Goal: Task Accomplishment & Management: Use online tool/utility

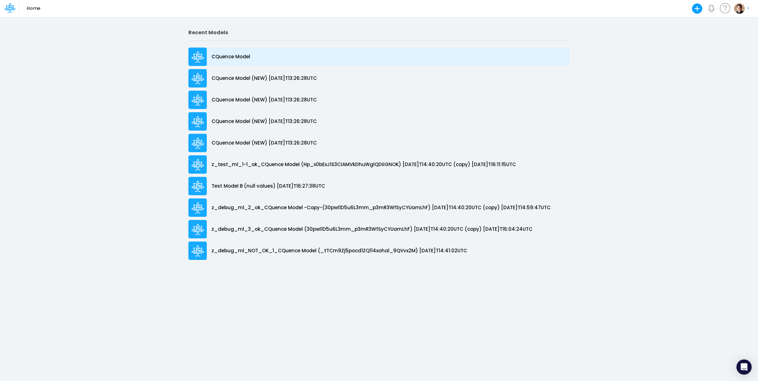
click at [276, 60] on div "CQuence Model" at bounding box center [378, 57] width 381 height 18
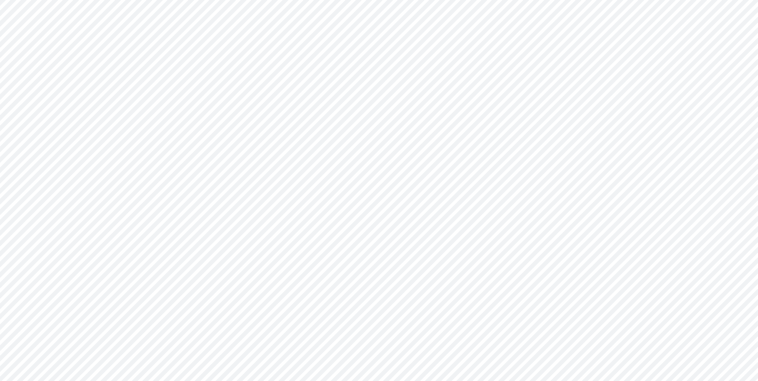
type input "Consolidated All by Month"
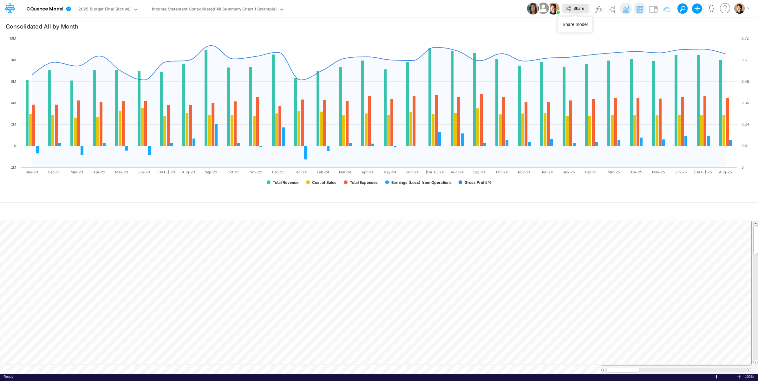
click at [582, 8] on span "Share" at bounding box center [578, 8] width 11 height 5
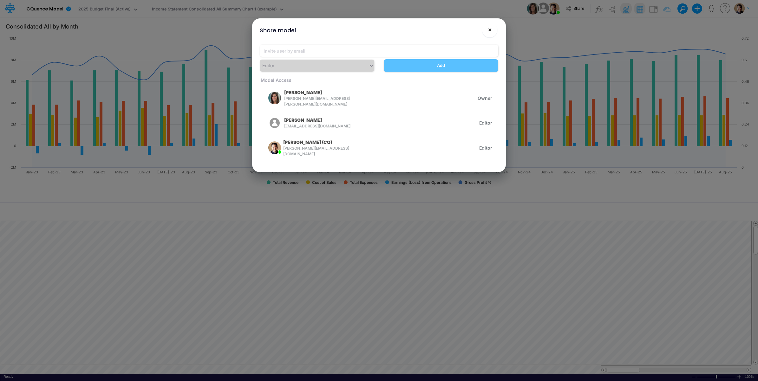
click at [491, 29] on span "×" at bounding box center [490, 30] width 4 height 8
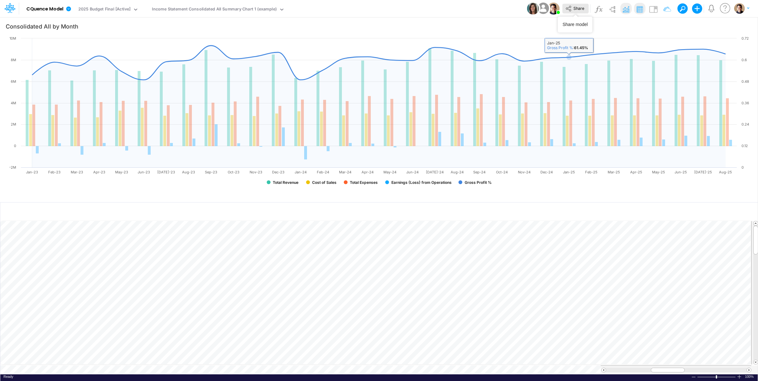
click at [574, 10] on span "Share" at bounding box center [578, 8] width 11 height 5
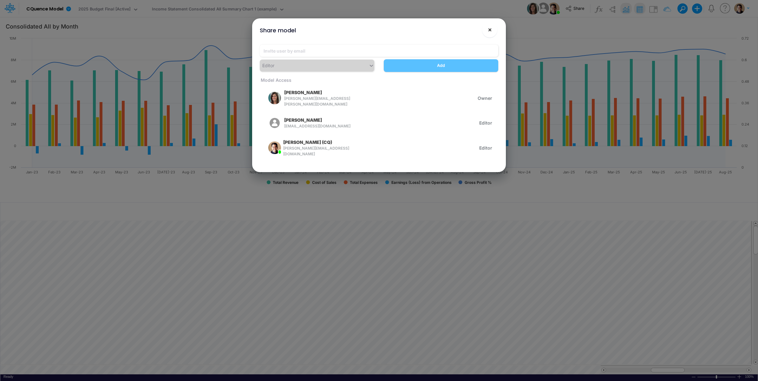
click at [492, 27] on button "×" at bounding box center [489, 29] width 15 height 15
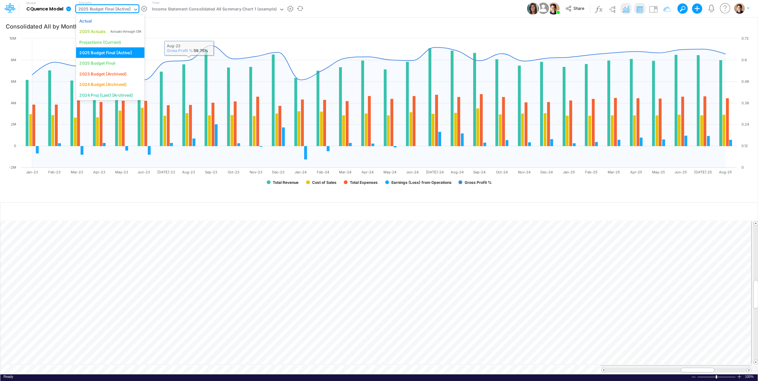
click at [117, 11] on div "2025 Budget Final [Active]" at bounding box center [104, 9] width 52 height 7
click at [107, 42] on div "Projections (Current)" at bounding box center [100, 42] width 42 height 6
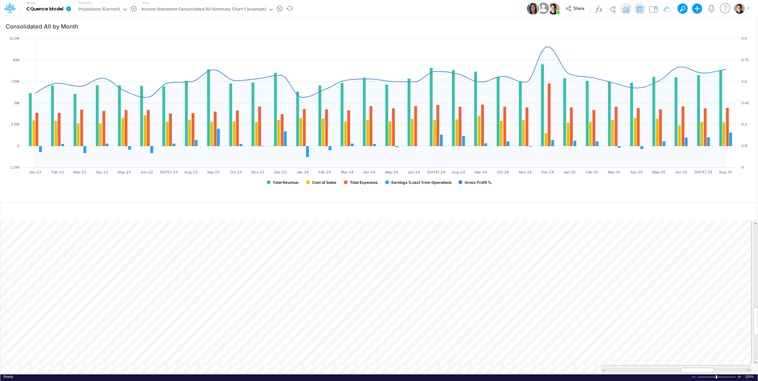
click at [70, 7] on icon at bounding box center [69, 9] width 6 height 6
click at [83, 64] on button "View model info" at bounding box center [101, 66] width 68 height 10
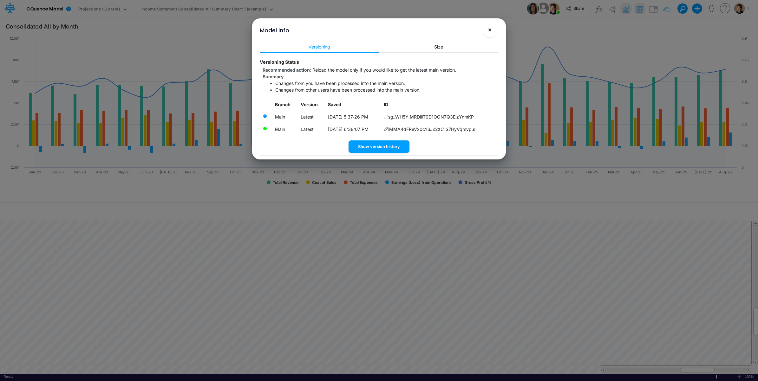
click at [491, 28] on span "×" at bounding box center [490, 30] width 4 height 8
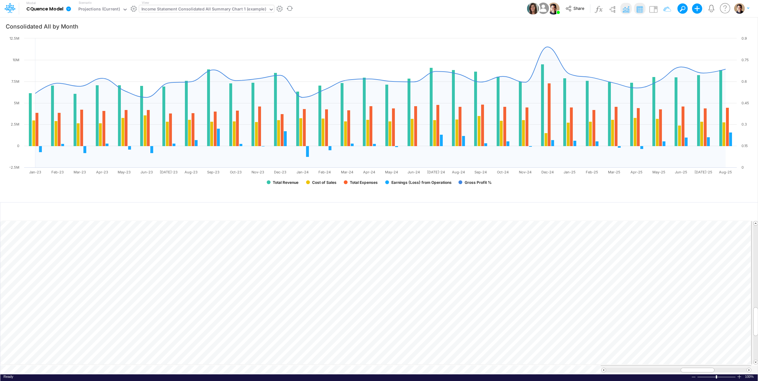
click at [199, 10] on div "Income Statement Consolidated All Summary Chart 1 (example)" at bounding box center [203, 9] width 125 height 7
type input "histor"
click at [181, 19] on div "Historical Summary" at bounding box center [182, 21] width 86 height 10
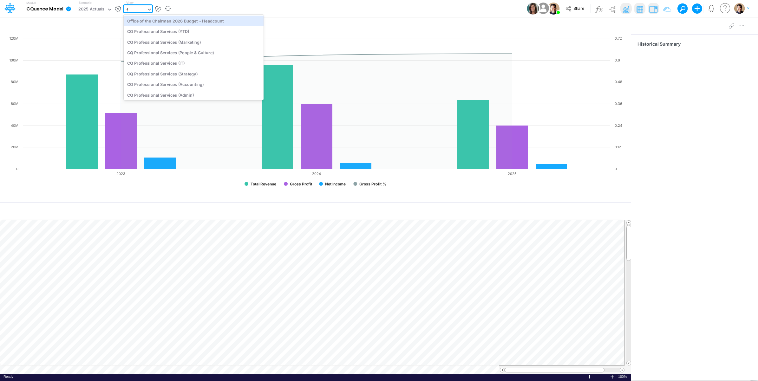
type input "f"
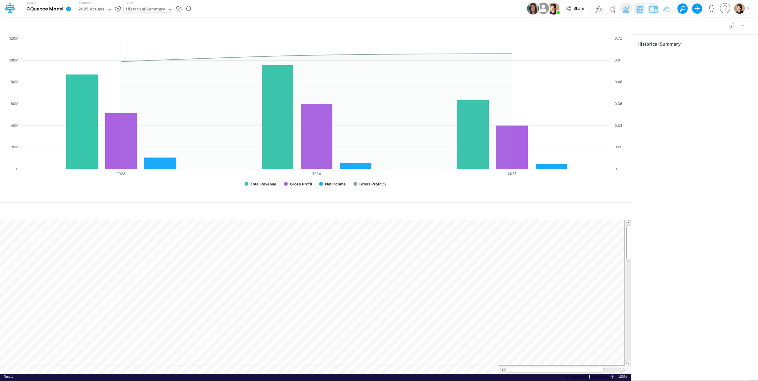
click at [324, 6] on div "Model CQuence Model Edit model settings Duplicate Import QuickBooks QuickBooks …" at bounding box center [379, 8] width 682 height 17
click at [629, 6] on img at bounding box center [626, 9] width 10 height 10
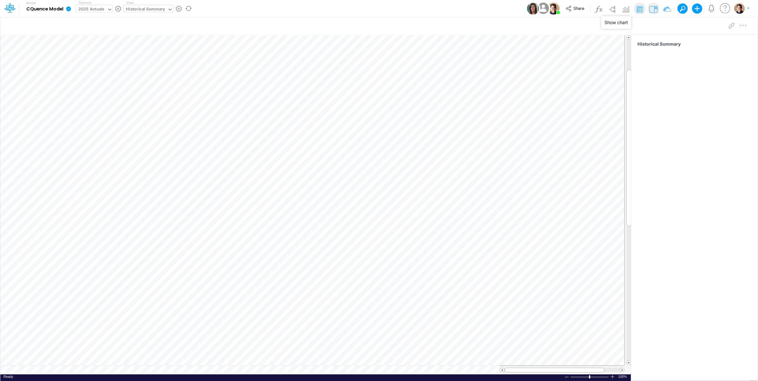
click at [90, 7] on div "2025 Actuals" at bounding box center [91, 9] width 26 height 7
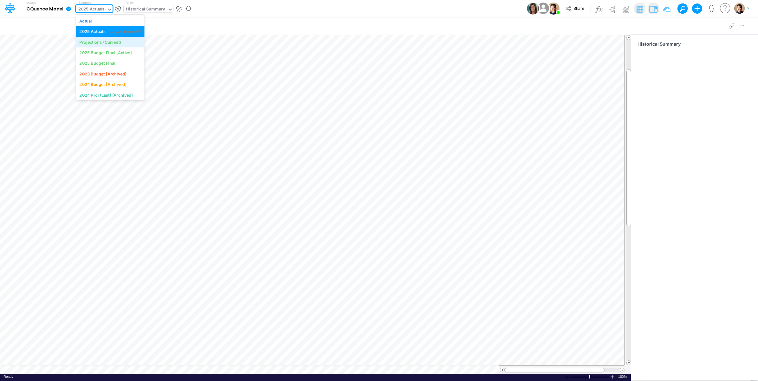
click at [93, 43] on div "Projections (Current)" at bounding box center [100, 42] width 42 height 6
